Goal: Transaction & Acquisition: Purchase product/service

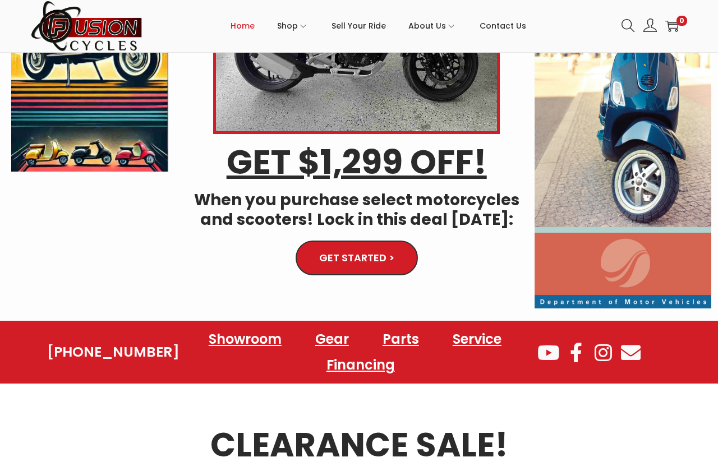
scroll to position [185, 0]
click at [630, 106] on img at bounding box center [623, 96] width 177 height 425
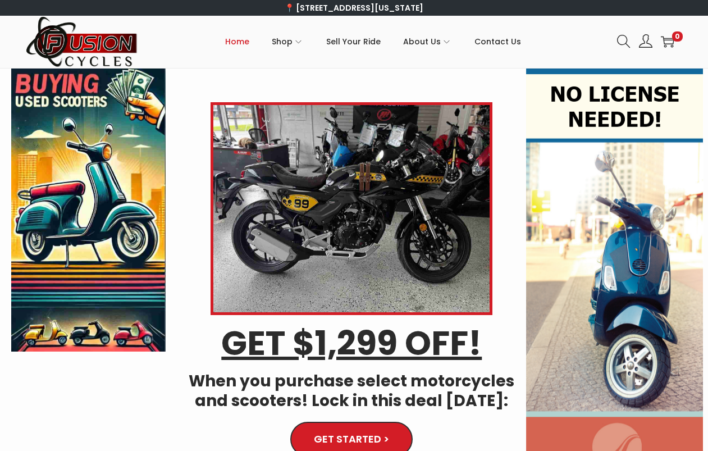
click at [603, 104] on img at bounding box center [614, 280] width 177 height 424
click at [607, 102] on img at bounding box center [614, 280] width 177 height 424
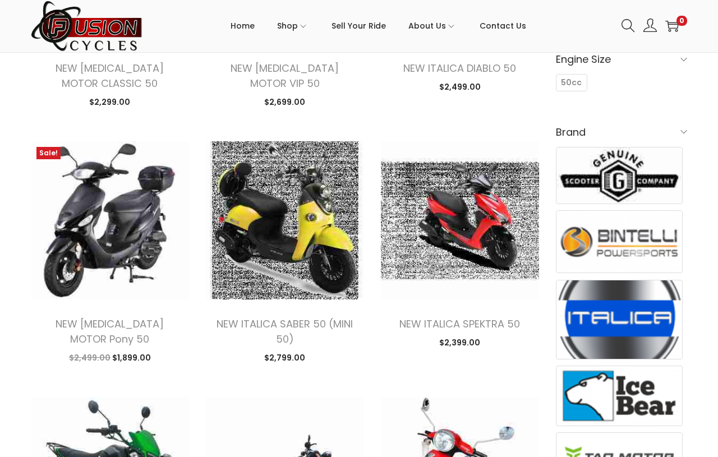
scroll to position [351, 0]
click at [95, 225] on img at bounding box center [110, 220] width 158 height 158
click at [52, 145] on img at bounding box center [110, 220] width 158 height 158
click at [118, 317] on link "NEW [MEDICAL_DATA] MOTOR Pony 50" at bounding box center [110, 331] width 108 height 29
click at [99, 236] on img at bounding box center [110, 220] width 158 height 158
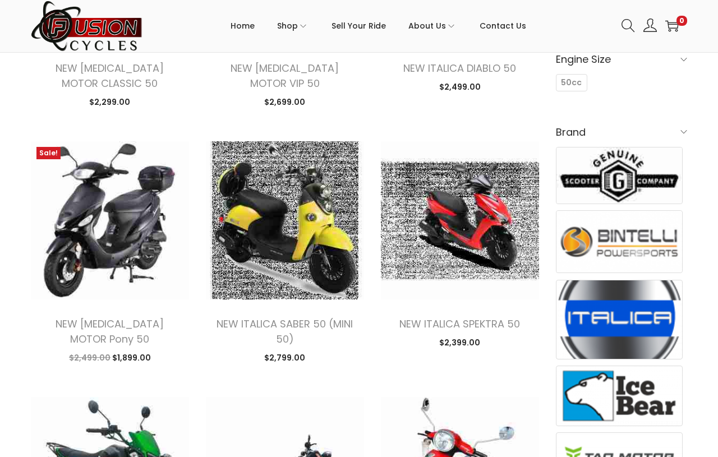
click at [91, 317] on link "NEW [MEDICAL_DATA] MOTOR Pony 50" at bounding box center [110, 331] width 108 height 29
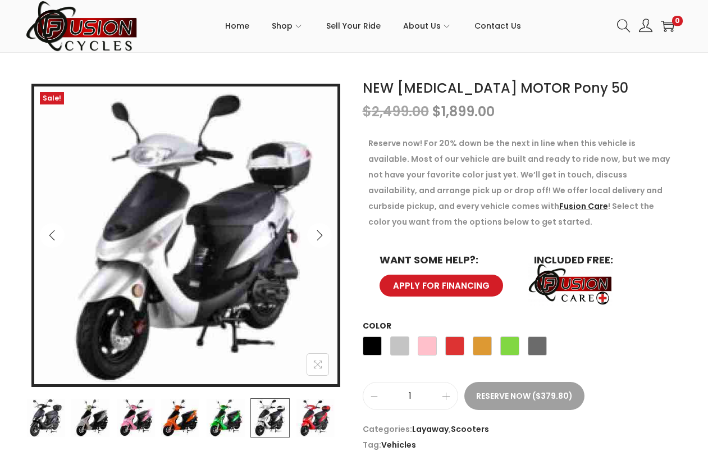
scroll to position [150, 0]
